Goal: Task Accomplishment & Management: Manage account settings

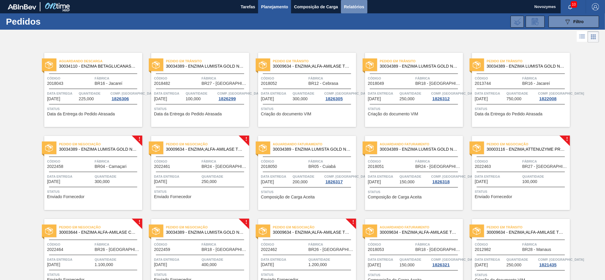
click at [356, 6] on span "Relatórios" at bounding box center [354, 6] width 20 height 7
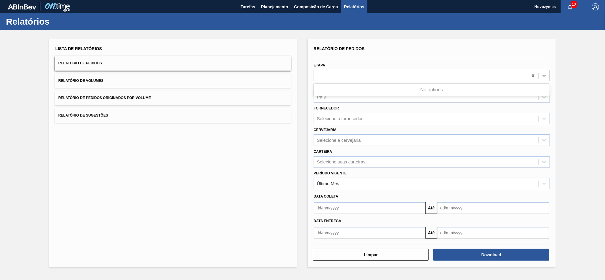
click at [333, 78] on div at bounding box center [421, 75] width 214 height 9
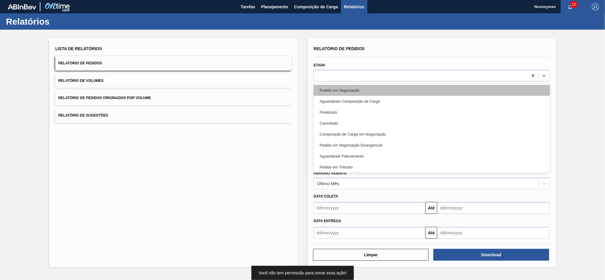
click at [332, 89] on div "Pedido em Negociação" at bounding box center [432, 90] width 236 height 11
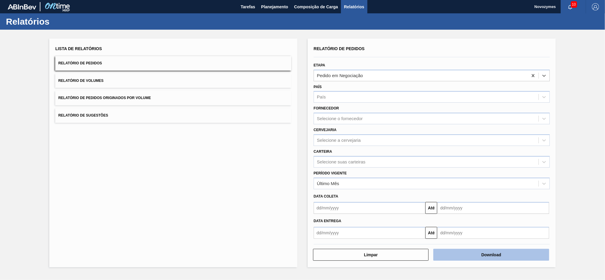
click at [464, 251] on button "Download" at bounding box center [491, 255] width 116 height 12
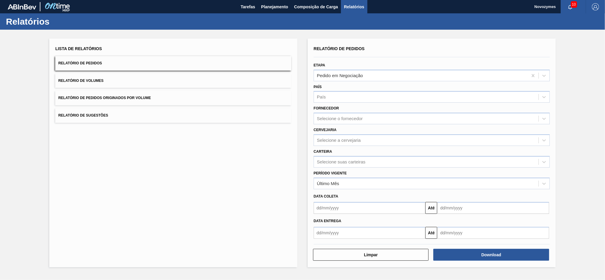
click at [255, 135] on div "Lista de Relatórios Relatório de Pedidos Relatório de Volumes Relatório de Pedi…" at bounding box center [173, 153] width 248 height 229
click at [268, 0] on button "Planejamento" at bounding box center [274, 6] width 33 height 13
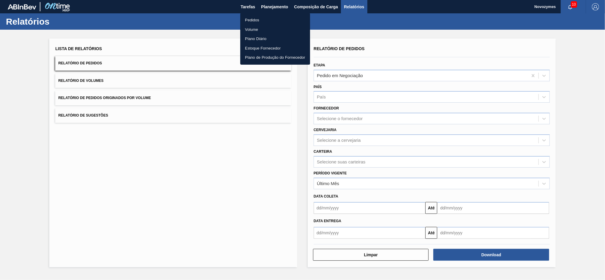
click at [269, 7] on div at bounding box center [302, 140] width 605 height 280
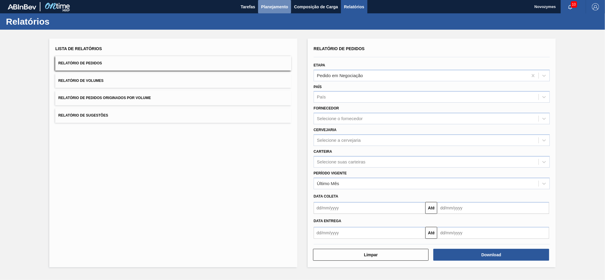
click at [271, 4] on span "Planejamento" at bounding box center [274, 6] width 27 height 7
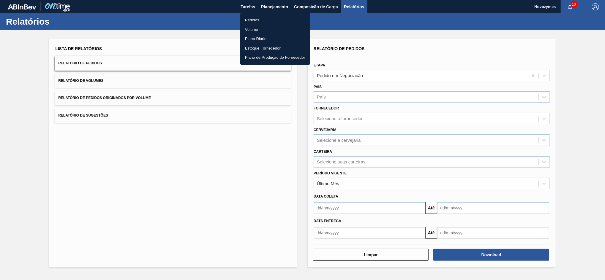
click at [251, 19] on li "Pedidos" at bounding box center [275, 20] width 70 height 10
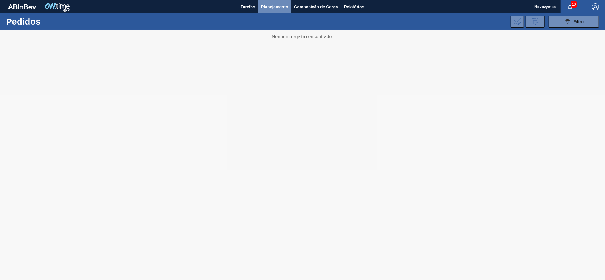
click at [269, 8] on span "Planejamento" at bounding box center [274, 6] width 27 height 7
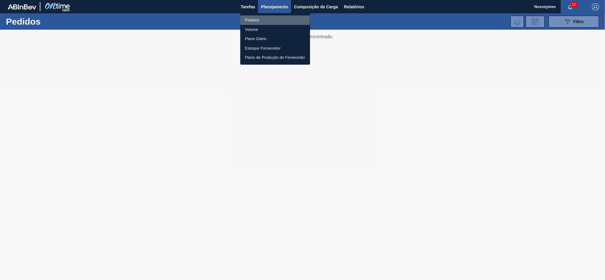
click at [262, 18] on li "Pedidos" at bounding box center [275, 20] width 70 height 10
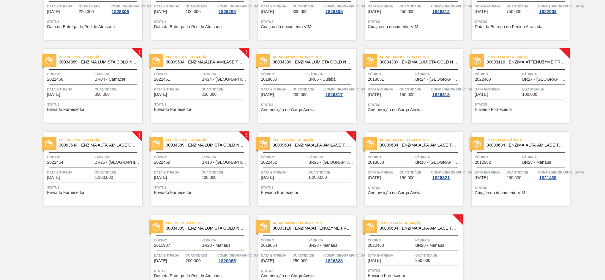
scroll to position [65, 0]
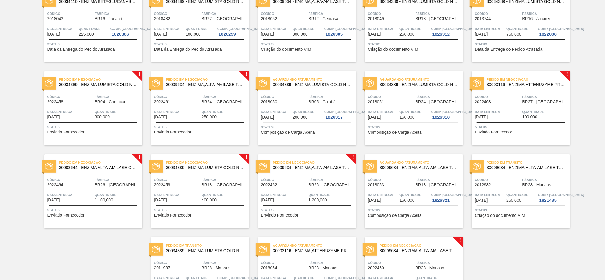
click at [177, 96] on span "Código" at bounding box center [177, 97] width 46 height 6
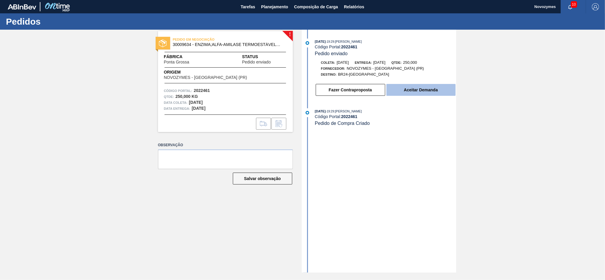
click at [417, 95] on button "Aceitar Demanda" at bounding box center [420, 90] width 69 height 12
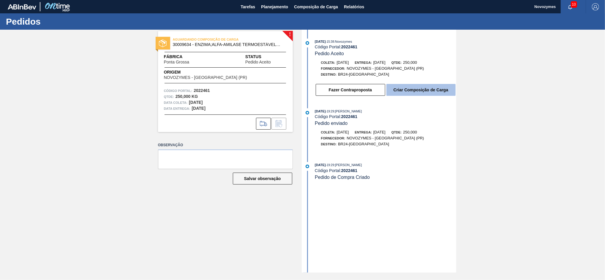
click at [415, 93] on button "Criar Composição de Carga" at bounding box center [420, 90] width 69 height 12
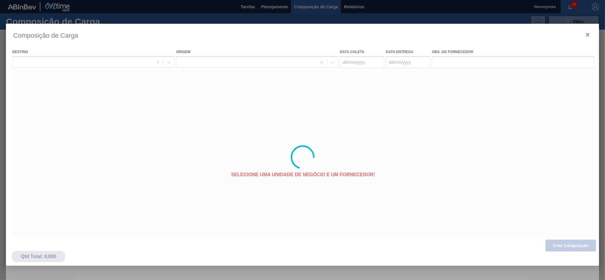
type coleta "[DATE]"
type entrega "[DATE]"
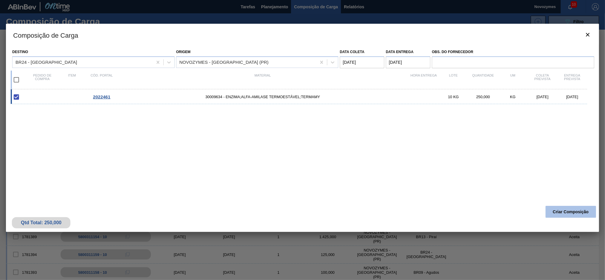
click at [556, 212] on button "Criar Composição" at bounding box center [571, 212] width 50 height 12
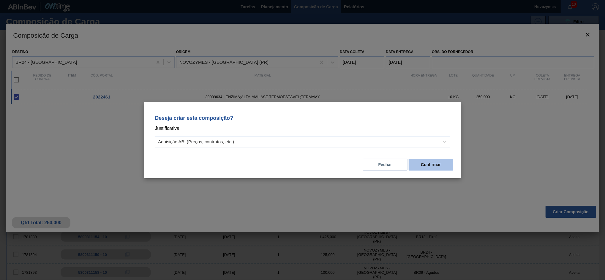
click at [429, 165] on button "Confirmar" at bounding box center [431, 165] width 45 height 12
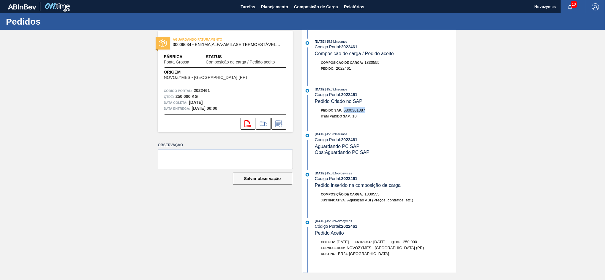
drag, startPoint x: 369, startPoint y: 110, endPoint x: 343, endPoint y: 112, distance: 26.5
click at [343, 112] on div "Pedido SAP: 5800361387" at bounding box center [385, 110] width 141 height 6
copy span "5800361387"
click at [274, 7] on span "Planejamento" at bounding box center [274, 6] width 27 height 7
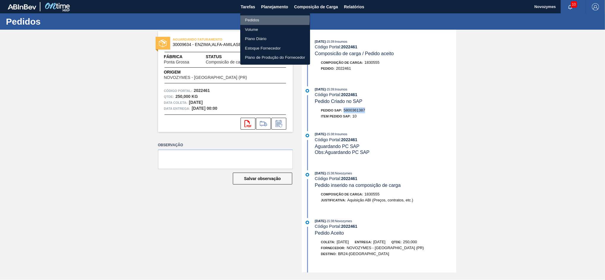
click at [261, 19] on li "Pedidos" at bounding box center [275, 20] width 70 height 10
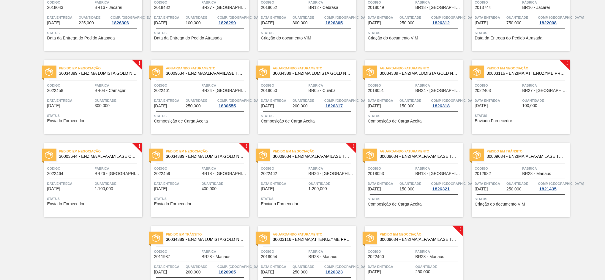
scroll to position [118, 0]
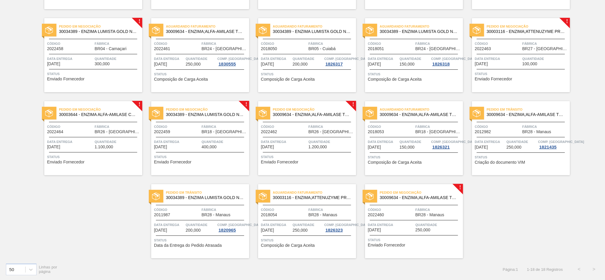
click at [297, 132] on div "Código 2022462" at bounding box center [284, 129] width 46 height 10
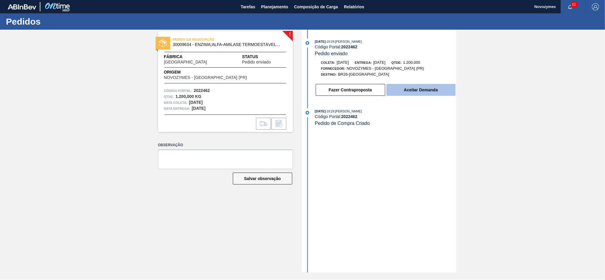
click at [415, 90] on button "Aceitar Demanda" at bounding box center [420, 90] width 69 height 12
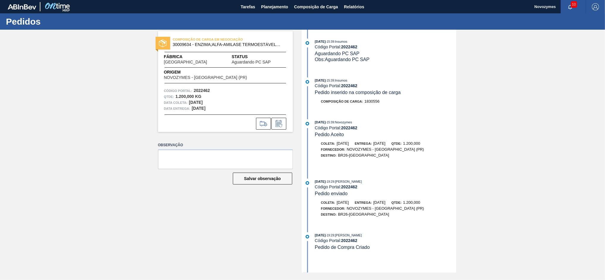
click at [113, 216] on div "COMPOSIÇÃO DE CARGA EM NEGOCIAÇÃO 30009634 - ENZIMA;ALFA-AMILASE TERMOESTÁVEL;T…" at bounding box center [302, 151] width 605 height 243
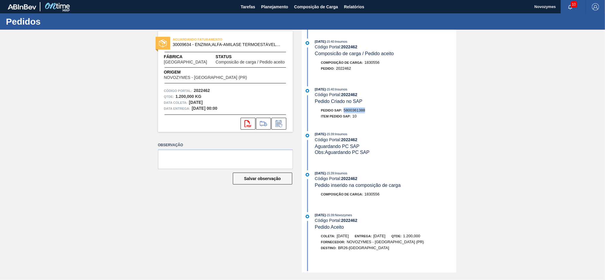
drag, startPoint x: 369, startPoint y: 113, endPoint x: 344, endPoint y: 111, distance: 25.0
click at [344, 111] on div "Pedido SAP: 5800361388" at bounding box center [385, 110] width 141 height 6
copy span "5800361388"
click at [280, 12] on button "Planejamento" at bounding box center [274, 6] width 33 height 13
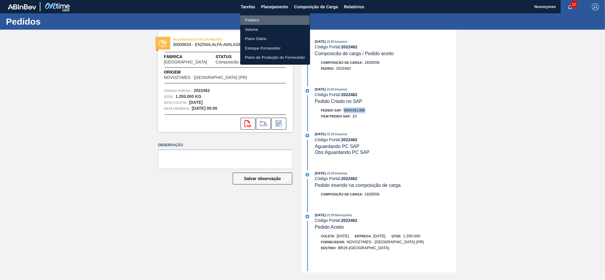
click at [262, 19] on li "Pedidos" at bounding box center [275, 20] width 70 height 10
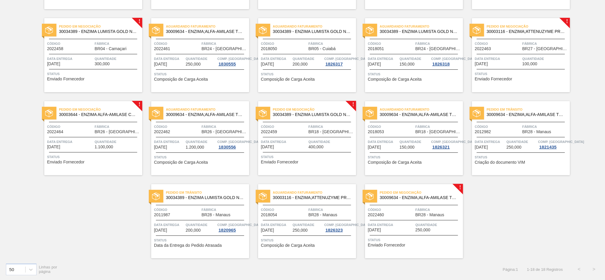
scroll to position [118, 0]
click at [84, 134] on div "Código 2022464" at bounding box center [70, 129] width 46 height 10
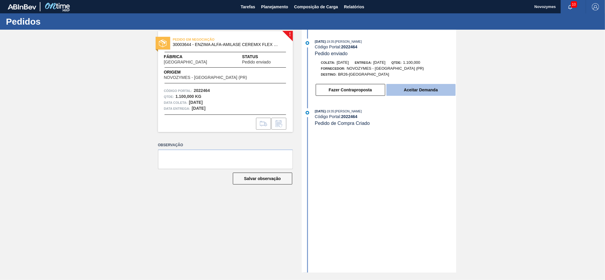
click at [402, 93] on button "Aceitar Demanda" at bounding box center [420, 90] width 69 height 12
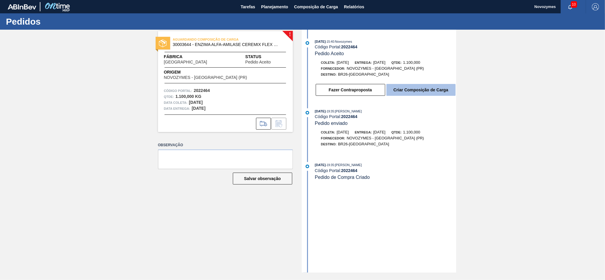
click at [405, 94] on button "Criar Composição de Carga" at bounding box center [420, 90] width 69 height 12
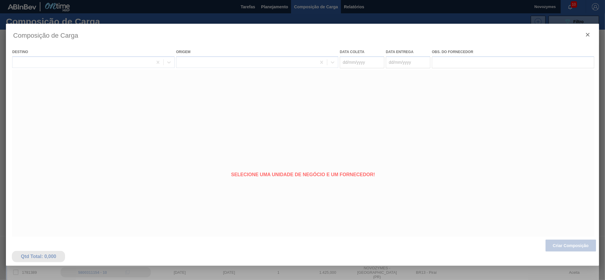
type coleta "[DATE]"
type entrega "[DATE]"
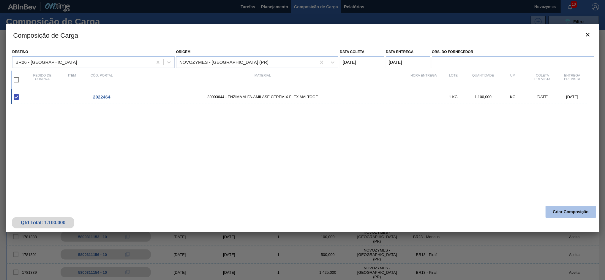
click at [555, 206] on button "Criar Composição" at bounding box center [571, 212] width 50 height 12
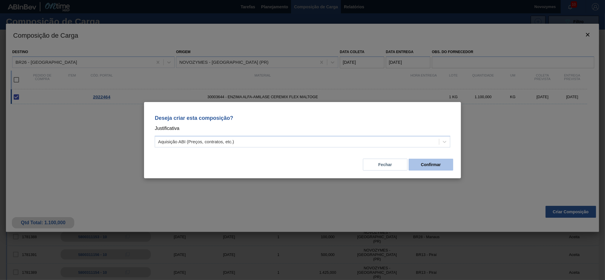
click at [427, 164] on button "Confirmar" at bounding box center [431, 165] width 45 height 12
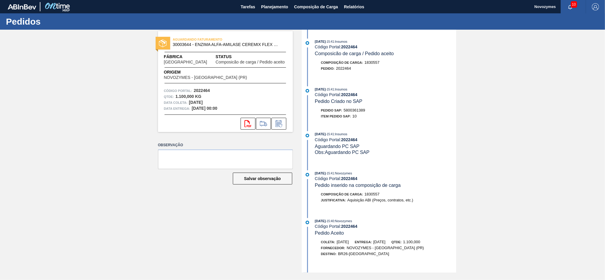
click at [223, 225] on div "AGUARDANDO FATURAMENTO 30003644 - ENZIMA ALFA-AMILASE CEREMIX FLEX MALTOGE Fábr…" at bounding box center [221, 151] width 144 height 243
drag, startPoint x: 368, startPoint y: 111, endPoint x: 342, endPoint y: 113, distance: 26.0
click at [342, 113] on div "Pedido SAP: 5800361389" at bounding box center [385, 110] width 141 height 6
copy div "5800361389"
click at [236, 229] on div "AGUARDANDO FATURAMENTO 30003644 - ENZIMA ALFA-AMILASE CEREMIX FLEX MALTOGE Fábr…" at bounding box center [221, 151] width 144 height 243
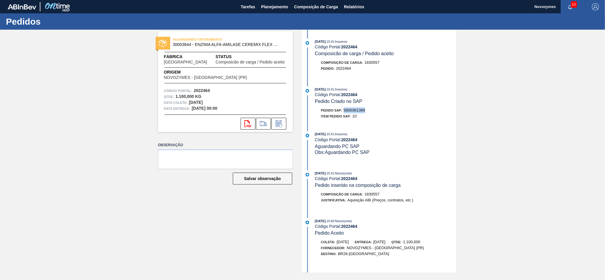
drag, startPoint x: 368, startPoint y: 113, endPoint x: 343, endPoint y: 112, distance: 25.0
click at [343, 112] on div "Pedido SAP: 5800361389" at bounding box center [385, 110] width 141 height 6
copy span "5800361389"
click at [268, 8] on span "Planejamento" at bounding box center [274, 6] width 27 height 7
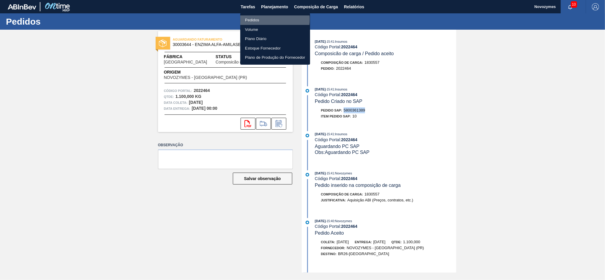
click at [260, 19] on li "Pedidos" at bounding box center [275, 20] width 70 height 10
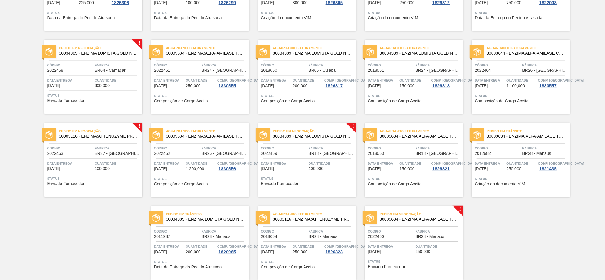
scroll to position [118, 0]
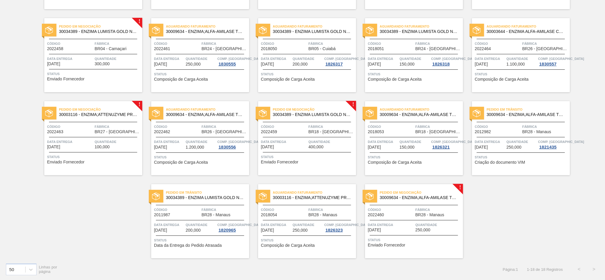
click at [395, 205] on div "Pedido em Negociação 30009634 - ENZIMA;ALFA-AMILASE TERMOESTÁVEL;TERMAMY Código…" at bounding box center [414, 221] width 98 height 74
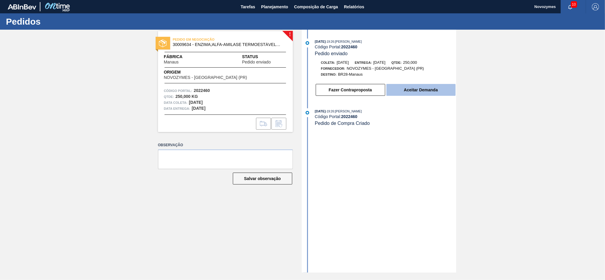
click at [412, 89] on button "Aceitar Demanda" at bounding box center [420, 90] width 69 height 12
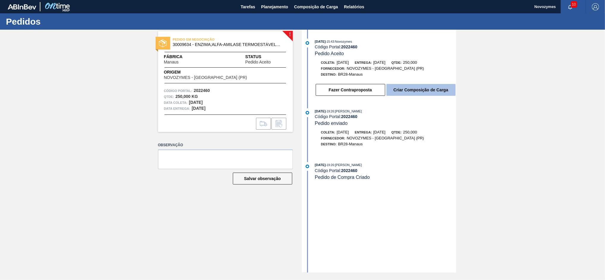
click at [408, 93] on button "Criar Composição de Carga" at bounding box center [420, 90] width 69 height 12
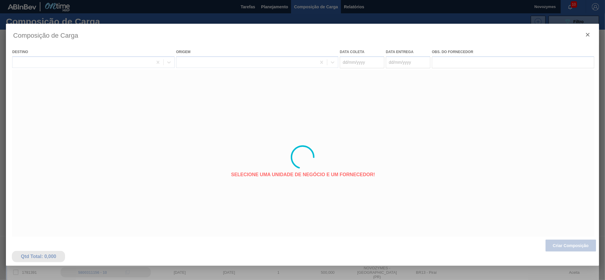
type coleta "[DATE]"
type entrega "[DATE]"
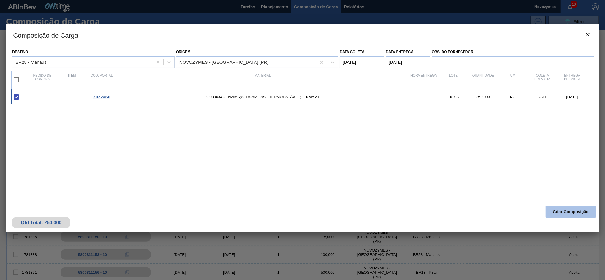
click at [567, 211] on button "Criar Composição" at bounding box center [571, 212] width 50 height 12
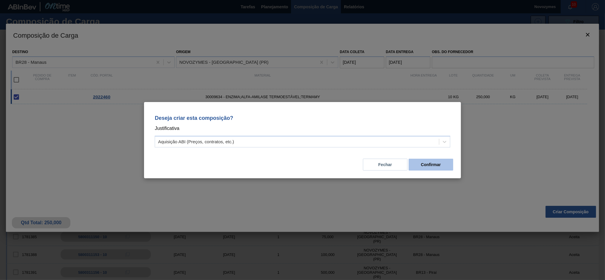
click at [418, 165] on button "Confirmar" at bounding box center [431, 165] width 45 height 12
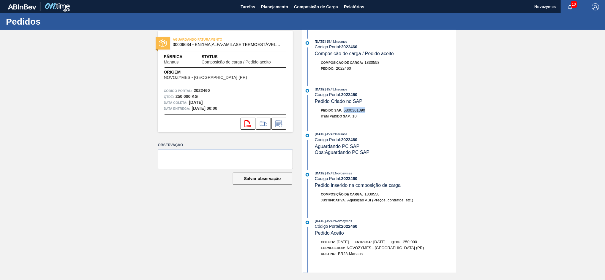
drag, startPoint x: 368, startPoint y: 113, endPoint x: 343, endPoint y: 115, distance: 24.7
click at [343, 113] on div "Pedido SAP: 5800361390" at bounding box center [385, 110] width 141 height 6
copy span "5800361390"
click at [264, 6] on span "Planejamento" at bounding box center [274, 6] width 27 height 7
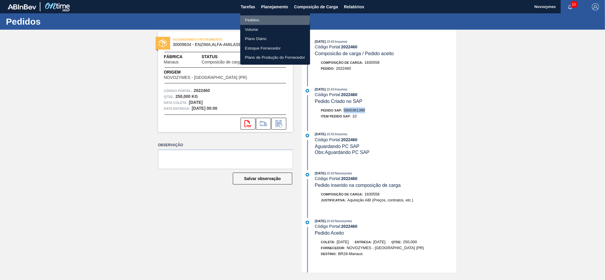
click at [257, 17] on li "Pedidos" at bounding box center [275, 20] width 70 height 10
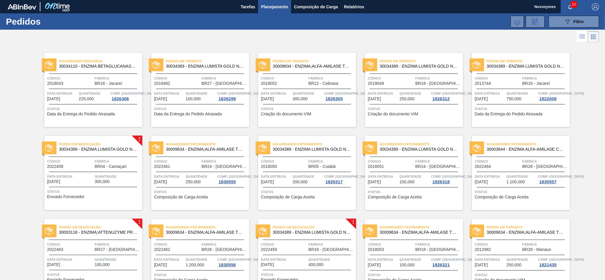
scroll to position [118, 0]
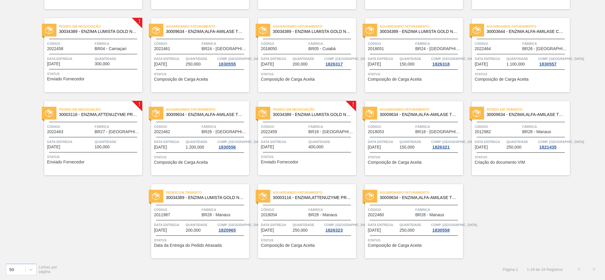
click at [289, 132] on div "Código 2022459" at bounding box center [284, 129] width 46 height 10
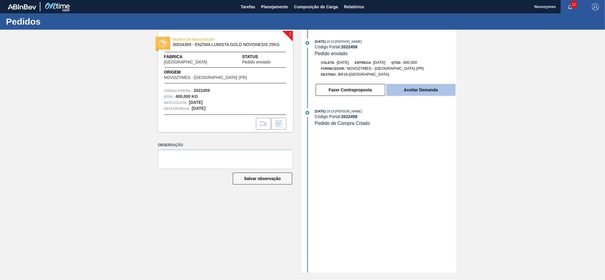
click at [415, 94] on button "Aceitar Demanda" at bounding box center [420, 90] width 69 height 12
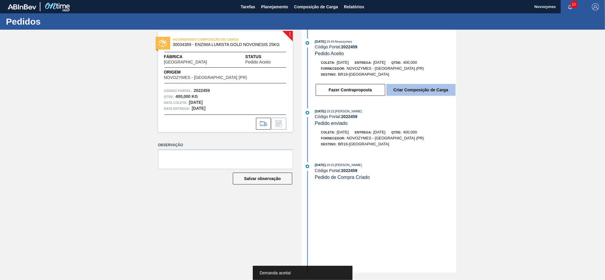
click at [409, 93] on button "Criar Composição de Carga" at bounding box center [420, 90] width 69 height 12
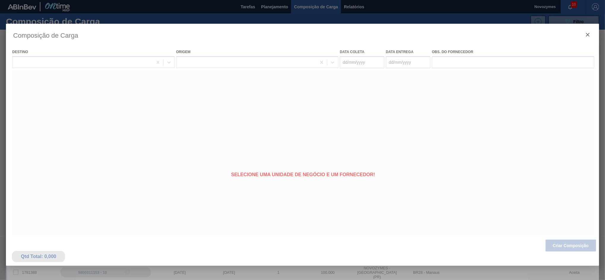
type coleta "[DATE]"
type entrega "[DATE]"
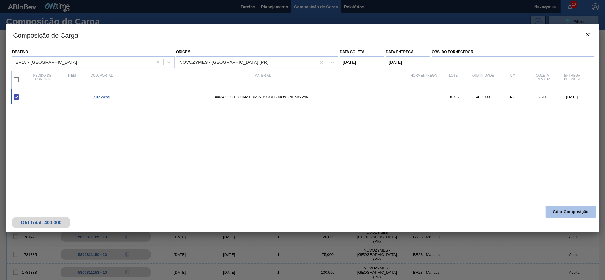
click at [555, 209] on button "Criar Composição" at bounding box center [571, 212] width 50 height 12
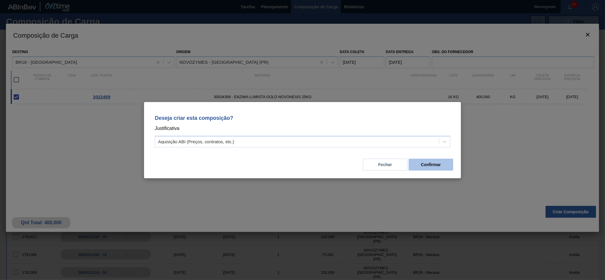
click at [416, 162] on button "Confirmar" at bounding box center [431, 165] width 45 height 12
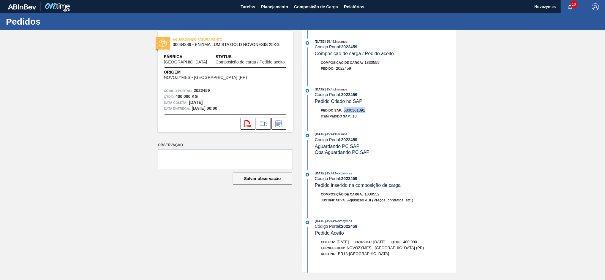
drag, startPoint x: 368, startPoint y: 112, endPoint x: 344, endPoint y: 113, distance: 23.2
click at [344, 113] on div "Pedido SAP: 5800361391" at bounding box center [385, 110] width 141 height 6
copy span "5800361391"
click at [271, 11] on button "Planejamento" at bounding box center [274, 6] width 33 height 13
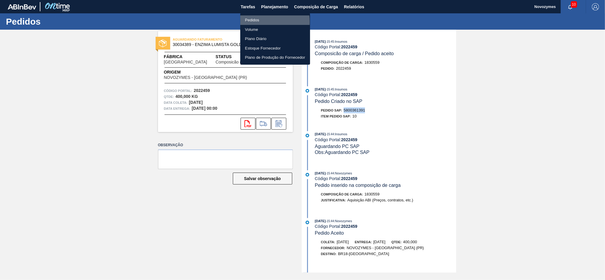
click at [254, 22] on li "Pedidos" at bounding box center [275, 20] width 70 height 10
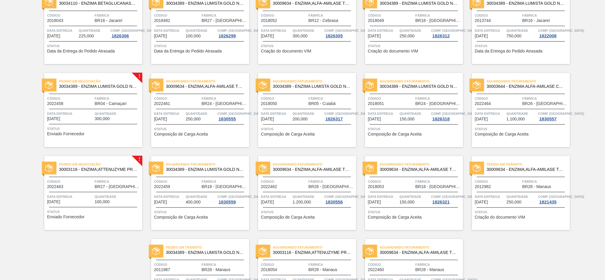
scroll to position [63, 0]
click at [89, 182] on span "Código" at bounding box center [70, 182] width 46 height 6
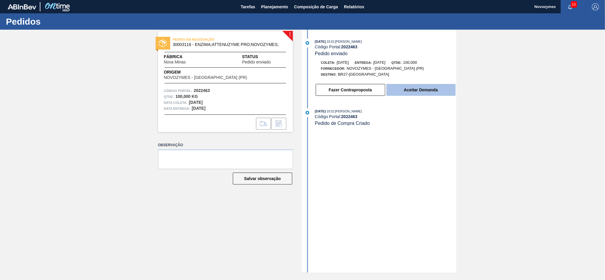
click at [408, 90] on button "Aceitar Demanda" at bounding box center [420, 90] width 69 height 12
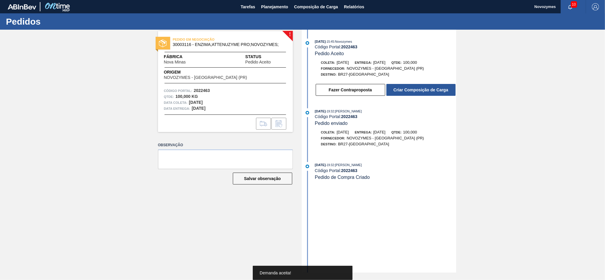
click at [408, 90] on button "Criar Composição de Carga" at bounding box center [420, 90] width 69 height 12
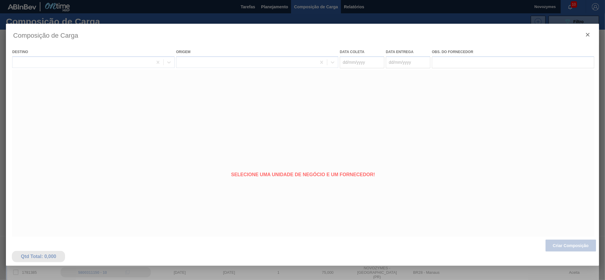
type coleta "[DATE]"
type entrega "[DATE]"
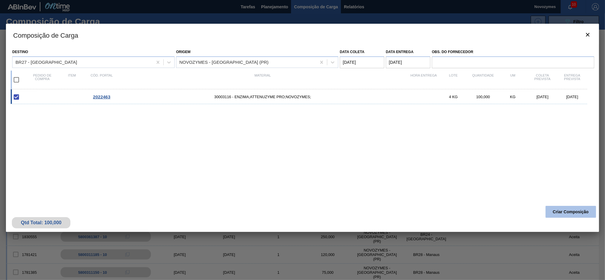
click at [565, 206] on button "Criar Composição" at bounding box center [571, 212] width 50 height 12
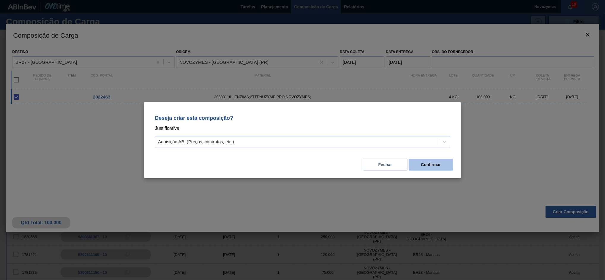
click at [424, 165] on button "Confirmar" at bounding box center [431, 165] width 45 height 12
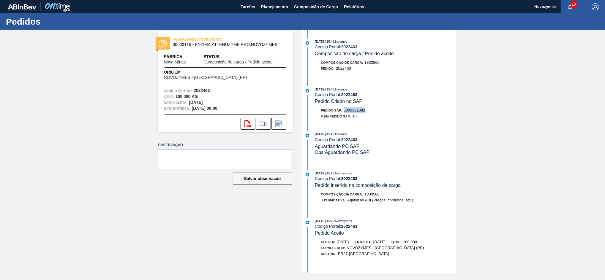
drag, startPoint x: 368, startPoint y: 112, endPoint x: 345, endPoint y: 111, distance: 22.9
click at [345, 111] on div "Pedido SAP: 5800361392" at bounding box center [385, 110] width 141 height 6
copy span "5800361392"
click at [269, 4] on span "Planejamento" at bounding box center [274, 6] width 27 height 7
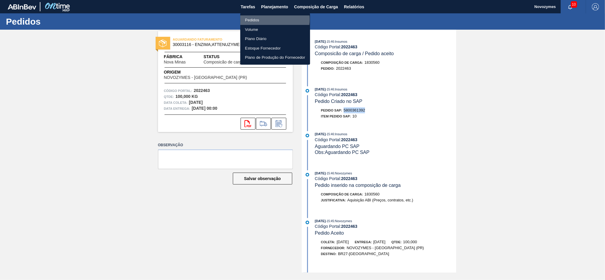
click at [269, 19] on li "Pedidos" at bounding box center [275, 20] width 70 height 10
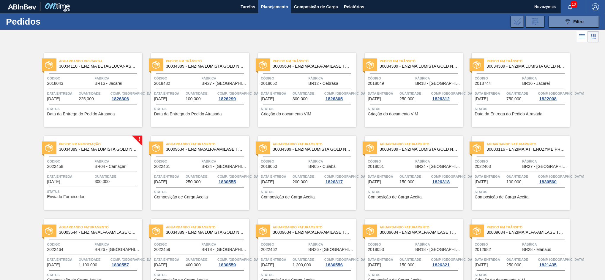
drag, startPoint x: 260, startPoint y: 137, endPoint x: 16, endPoint y: 150, distance: 243.8
click at [16, 150] on div "Aguardando Descarga 30034110 - ENZIMA BETAGLUCANASE ULTRAFLO PRIME Código 20180…" at bounding box center [302, 210] width 605 height 333
click at [85, 163] on span "Código" at bounding box center [70, 162] width 46 height 6
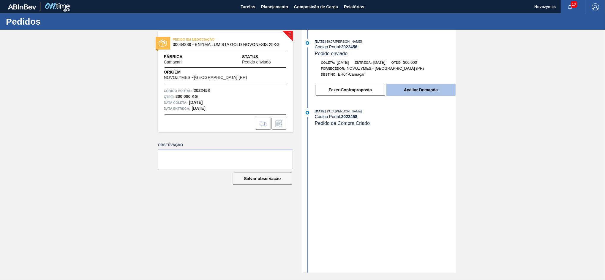
click at [395, 94] on button "Aceitar Demanda" at bounding box center [420, 90] width 69 height 12
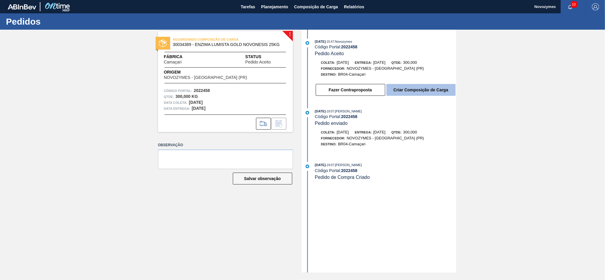
click at [403, 93] on button "Criar Composição de Carga" at bounding box center [420, 90] width 69 height 12
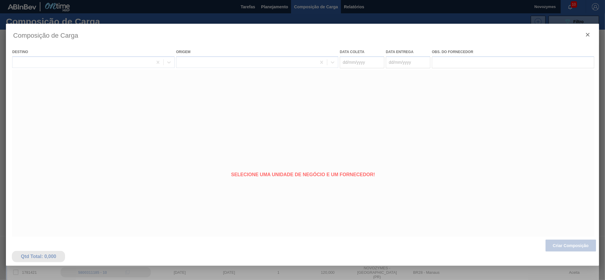
type coleta "[DATE]"
type entrega "[DATE]"
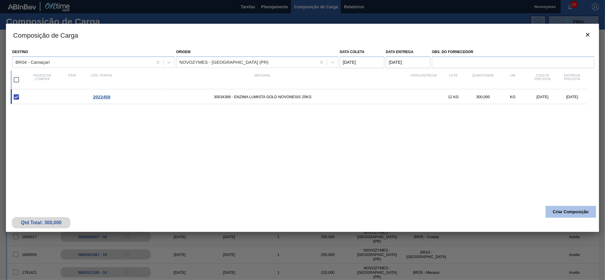
click at [553, 207] on button "Criar Composição" at bounding box center [571, 212] width 50 height 12
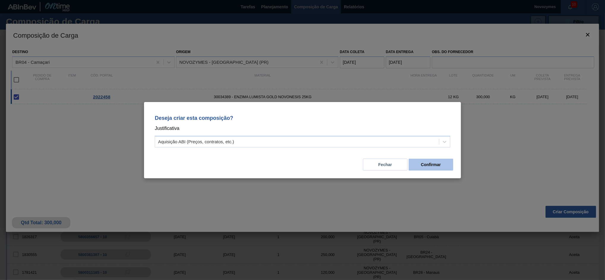
click at [416, 159] on button "Confirmar" at bounding box center [431, 165] width 45 height 12
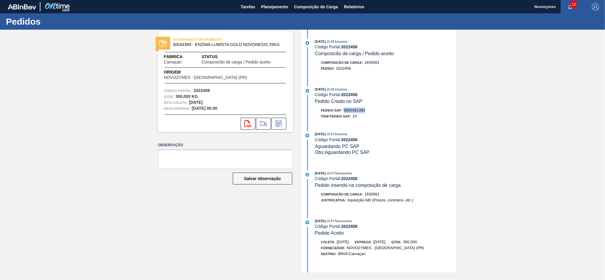
drag, startPoint x: 368, startPoint y: 111, endPoint x: 344, endPoint y: 114, distance: 23.4
click at [344, 113] on div "Pedido SAP: 5800361393" at bounding box center [385, 110] width 141 height 6
copy span "5800361393"
